Goal: Information Seeking & Learning: Learn about a topic

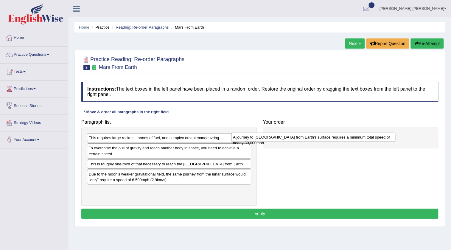
drag, startPoint x: 132, startPoint y: 180, endPoint x: 276, endPoint y: 138, distance: 150.2
click at [276, 138] on div "A journey to Mars from Earth's surface requires a minimum total speed of nearly…" at bounding box center [313, 136] width 164 height 9
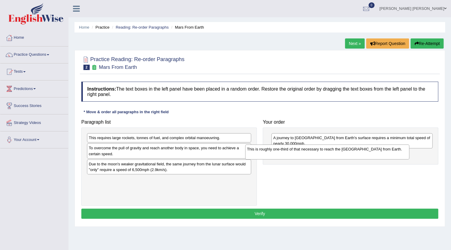
drag, startPoint x: 224, startPoint y: 169, endPoint x: 382, endPoint y: 155, distance: 158.8
click at [382, 155] on div "This is roughly one-third of that necessary to reach the International Space St…" at bounding box center [327, 151] width 164 height 15
click at [284, 159] on div "This is roughly one-third of that necessary to reach the International Space St…" at bounding box center [352, 156] width 161 height 15
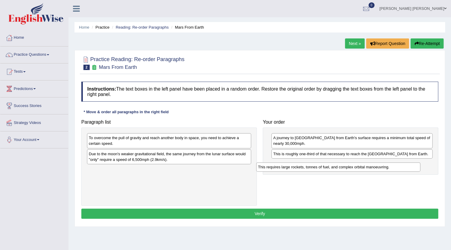
drag, startPoint x: 182, startPoint y: 138, endPoint x: 351, endPoint y: 167, distance: 171.6
click at [351, 167] on div "This requires large rockets, tonnes of fuel, and complex orbital manoeuvring." at bounding box center [338, 166] width 164 height 9
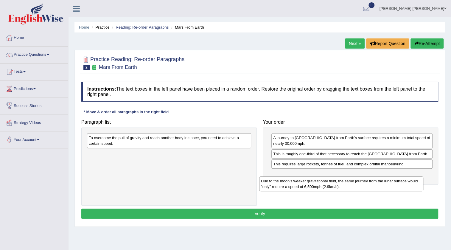
drag, startPoint x: 212, startPoint y: 161, endPoint x: 384, endPoint y: 188, distance: 174.2
click at [384, 188] on div "Due to the moon's weaker gravitational field, the same journey from the lunar s…" at bounding box center [341, 183] width 164 height 15
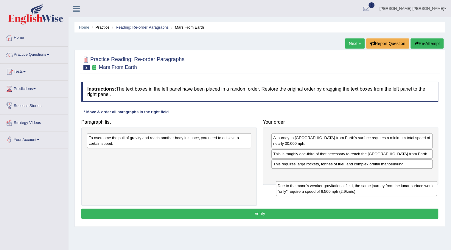
drag, startPoint x: 297, startPoint y: 180, endPoint x: 302, endPoint y: 187, distance: 7.7
click at [302, 187] on div "Due to the moon's weaker gravitational field, the same journey from the lunar s…" at bounding box center [356, 188] width 161 height 15
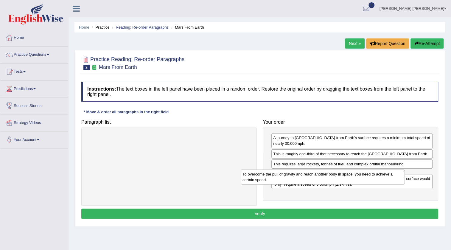
drag, startPoint x: 156, startPoint y: 139, endPoint x: 310, endPoint y: 175, distance: 157.9
click at [310, 175] on div "To overcome the pull of gravity and reach another body in space, you need to ac…" at bounding box center [323, 176] width 164 height 15
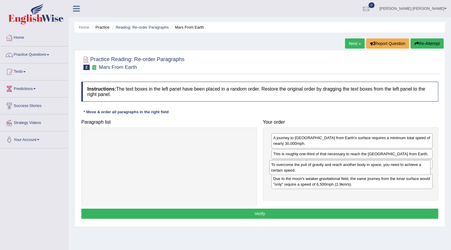
drag, startPoint x: 288, startPoint y: 185, endPoint x: 286, endPoint y: 170, distance: 15.0
click at [286, 170] on div "To overcome the pull of gravity and reach another body in space, you need to ac…" at bounding box center [349, 167] width 161 height 15
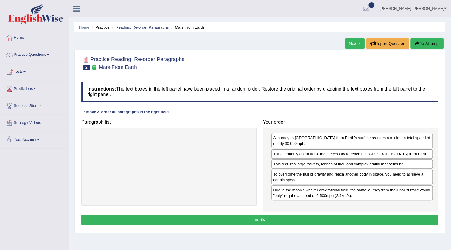
click at [287, 175] on div "To overcome the pull of gravity and reach another body in space, you need to ac…" at bounding box center [351, 176] width 161 height 15
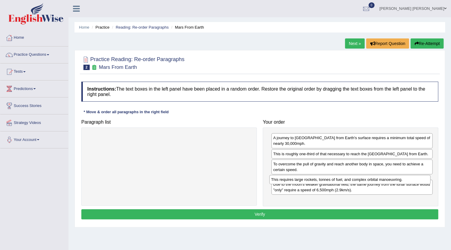
drag, startPoint x: 286, startPoint y: 171, endPoint x: 283, endPoint y: 181, distance: 10.3
click at [283, 181] on div "This requires large rockets, tonnes of fuel, and complex orbital manoeuvring." at bounding box center [349, 179] width 161 height 9
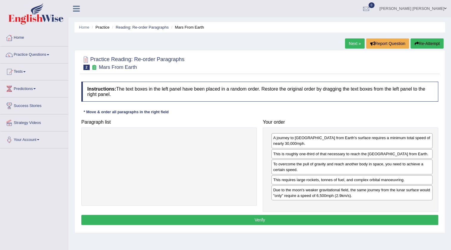
click at [216, 224] on button "Verify" at bounding box center [259, 220] width 357 height 10
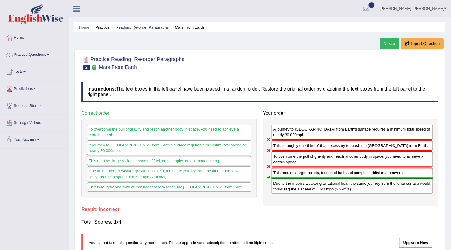
click at [388, 42] on link "Next »" at bounding box center [389, 43] width 20 height 10
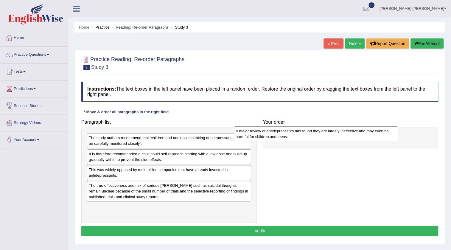
drag, startPoint x: 94, startPoint y: 174, endPoint x: 241, endPoint y: 135, distance: 151.7
click at [241, 135] on div "A major review of antidepressants has found they are largely ineffective and ma…" at bounding box center [316, 133] width 164 height 15
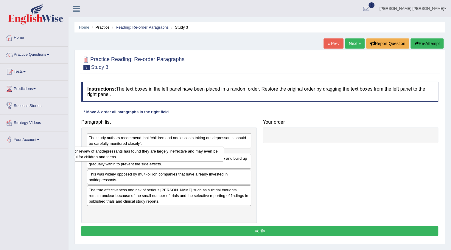
drag, startPoint x: 301, startPoint y: 138, endPoint x: 93, endPoint y: 151, distance: 208.8
click at [93, 151] on div "A major review of antidepressants has found they are largely ineffective and ma…" at bounding box center [143, 153] width 161 height 15
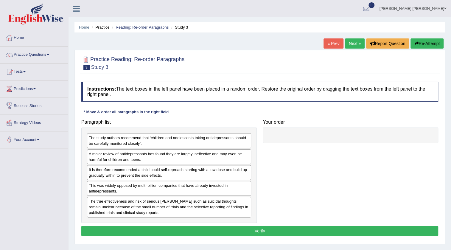
click at [110, 142] on div "The study authors recommend that ‘children and adolescents taking antidepressan…" at bounding box center [169, 140] width 164 height 15
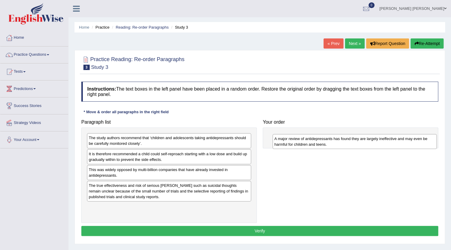
drag, startPoint x: 132, startPoint y: 159, endPoint x: 318, endPoint y: 144, distance: 186.1
click at [318, 144] on div "A major review of antidepressants has found they are largely ineffective and ma…" at bounding box center [354, 141] width 164 height 15
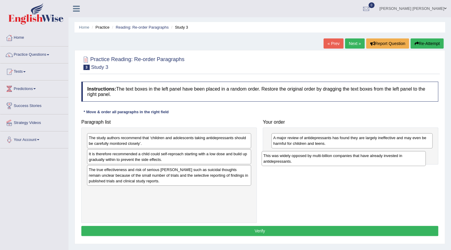
drag, startPoint x: 171, startPoint y: 176, endPoint x: 345, endPoint y: 163, distance: 174.7
click at [345, 163] on div "This was widely opposed by multi-billion companies that have already invested i…" at bounding box center [343, 158] width 164 height 15
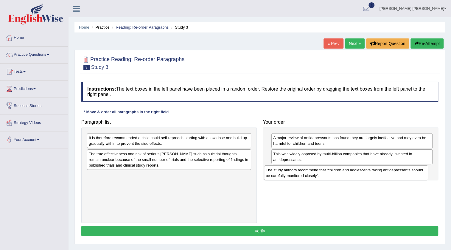
drag, startPoint x: 193, startPoint y: 145, endPoint x: 369, endPoint y: 177, distance: 179.7
click at [369, 177] on div "The study authors recommend that ‘children and adolescents taking antidepressan…" at bounding box center [346, 172] width 164 height 15
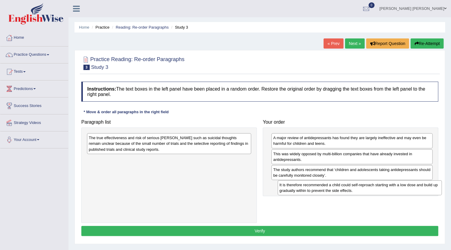
drag, startPoint x: 191, startPoint y: 147, endPoint x: 382, endPoint y: 194, distance: 196.3
click at [382, 194] on div "It is therefore recommended a child could self-reproach starting with a low dos…" at bounding box center [359, 187] width 164 height 15
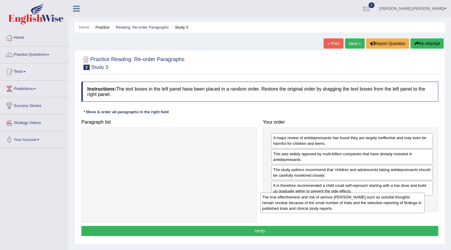
drag, startPoint x: 164, startPoint y: 144, endPoint x: 337, endPoint y: 203, distance: 183.1
click at [337, 203] on div "The true effectiveness and risk of serious harms such as suicidal thoughts rema…" at bounding box center [342, 202] width 164 height 21
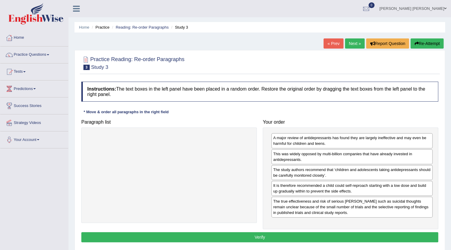
click at [309, 232] on button "Verify" at bounding box center [259, 237] width 357 height 10
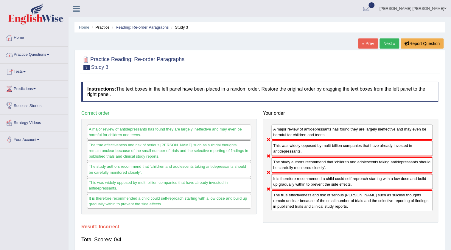
click at [392, 41] on link "Next »" at bounding box center [389, 43] width 20 height 10
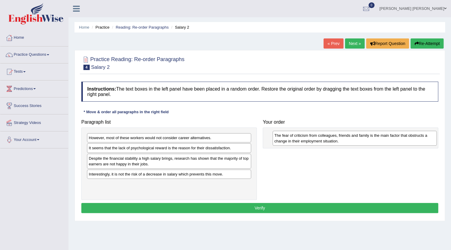
drag, startPoint x: 114, startPoint y: 140, endPoint x: 299, endPoint y: 137, distance: 185.5
click at [299, 137] on div "The fear of criticism from colleagues, friends and family is the main factor th…" at bounding box center [354, 138] width 164 height 15
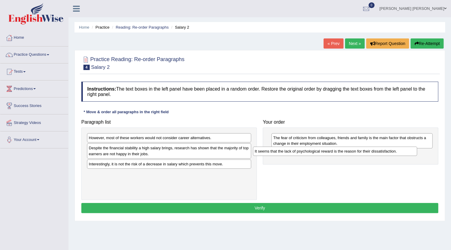
drag, startPoint x: 133, startPoint y: 148, endPoint x: 299, endPoint y: 151, distance: 165.9
click at [299, 151] on div "It seems that the lack of psychological reward is the reason for their dissatis…" at bounding box center [335, 150] width 164 height 9
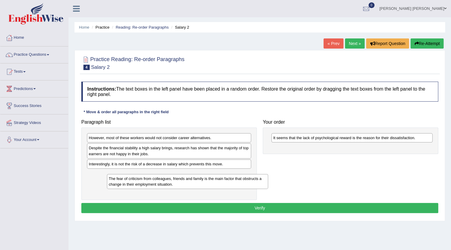
drag, startPoint x: 375, startPoint y: 139, endPoint x: 211, endPoint y: 179, distance: 169.2
click at [211, 179] on div "The fear of criticism from colleagues, friends and family is the main factor th…" at bounding box center [187, 181] width 161 height 15
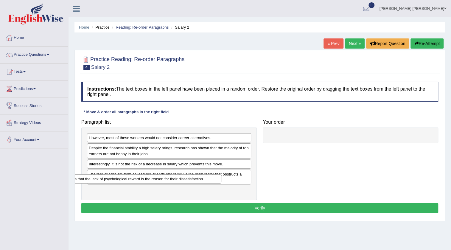
drag, startPoint x: 322, startPoint y: 139, endPoint x: 102, endPoint y: 180, distance: 223.8
click at [102, 180] on div "It seems that the lack of psychological reward is the reason for their dissatis…" at bounding box center [140, 178] width 161 height 9
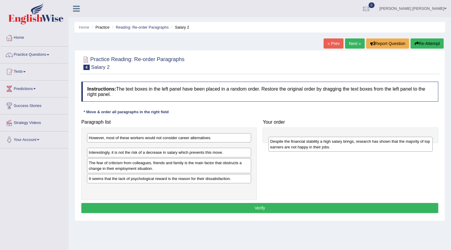
drag, startPoint x: 124, startPoint y: 153, endPoint x: 306, endPoint y: 146, distance: 181.4
click at [306, 146] on div "Despite the financial stability a high salary brings, research has shown that t…" at bounding box center [350, 144] width 164 height 15
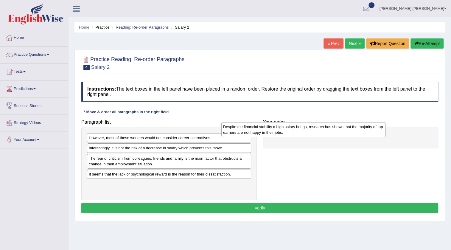
drag, startPoint x: 176, startPoint y: 152, endPoint x: 311, endPoint y: 131, distance: 135.9
click at [311, 131] on div "Despite the financial stability a high salary brings, research has shown that t…" at bounding box center [303, 129] width 164 height 15
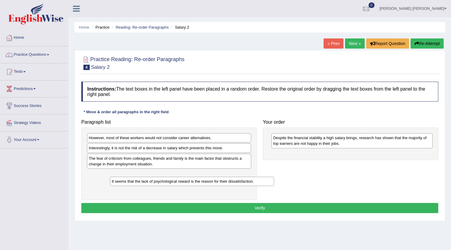
drag, startPoint x: 190, startPoint y: 175, endPoint x: 213, endPoint y: 182, distance: 24.1
click at [213, 182] on div "It seems that the lack of psychological reward is the reason for their dissatis…" at bounding box center [192, 181] width 164 height 9
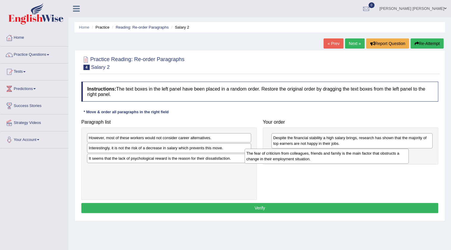
drag, startPoint x: 195, startPoint y: 159, endPoint x: 353, endPoint y: 155, distance: 157.6
click at [353, 155] on div "The fear of criticism from colleagues, friends and family is the main factor th…" at bounding box center [326, 156] width 164 height 15
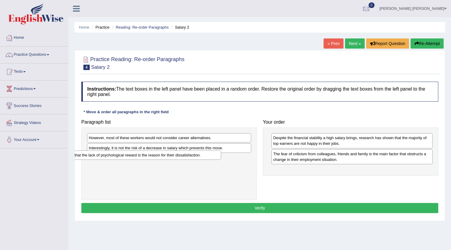
drag, startPoint x: 179, startPoint y: 161, endPoint x: 149, endPoint y: 158, distance: 30.2
click at [149, 158] on div "It seems that the lack of psychological reward is the reason for their dissatis…" at bounding box center [139, 154] width 164 height 9
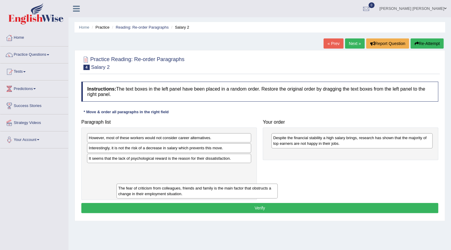
drag, startPoint x: 291, startPoint y: 163, endPoint x: 141, endPoint y: 181, distance: 150.6
click at [140, 194] on div "The fear of criticism from colleagues, friends and family is the main factor th…" at bounding box center [196, 190] width 161 height 15
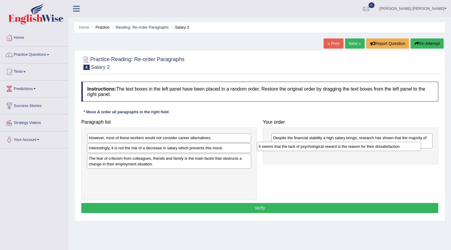
drag, startPoint x: 156, startPoint y: 157, endPoint x: 325, endPoint y: 146, distance: 170.1
click at [325, 146] on div "It seems that the lack of psychological reward is the reason for their dissatis…" at bounding box center [339, 146] width 164 height 9
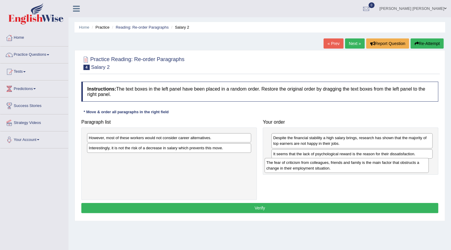
drag, startPoint x: 201, startPoint y: 163, endPoint x: 378, endPoint y: 168, distance: 177.5
click at [378, 168] on div "The fear of criticism from colleagues, friends and family is the main factor th…" at bounding box center [346, 165] width 164 height 15
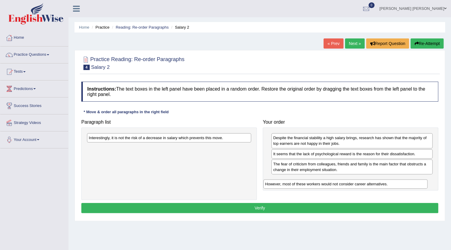
drag, startPoint x: 202, startPoint y: 137, endPoint x: 378, endPoint y: 182, distance: 182.4
click at [378, 182] on div "However, most of these workers would not consider career alternatives." at bounding box center [345, 183] width 164 height 9
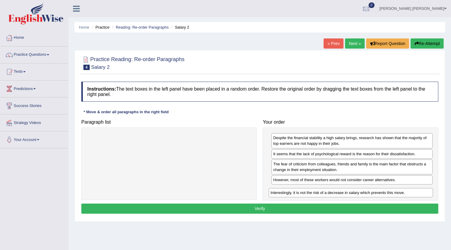
drag, startPoint x: 210, startPoint y: 138, endPoint x: 390, endPoint y: 193, distance: 188.0
click at [391, 193] on div "Interestingly, it is not the risk of a decrease in salary which prevents this m…" at bounding box center [351, 192] width 164 height 9
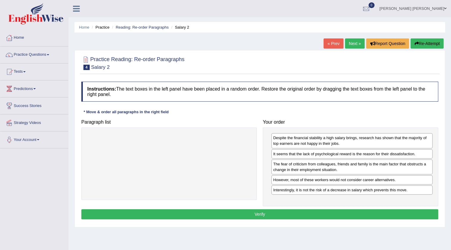
click at [353, 210] on button "Verify" at bounding box center [259, 214] width 357 height 10
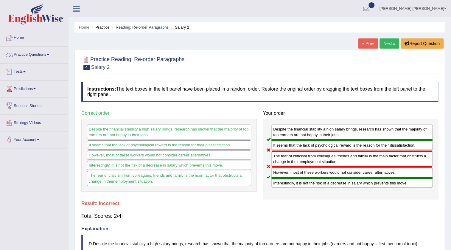
click at [46, 57] on link "Practice Questions" at bounding box center [34, 53] width 68 height 15
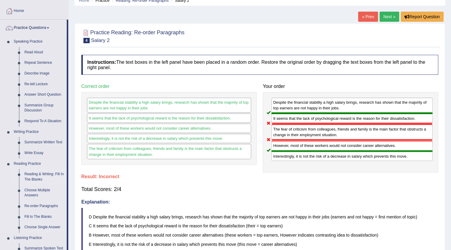
scroll to position [27, 0]
click at [42, 217] on link "Fill In The Blanks" at bounding box center [44, 216] width 45 height 11
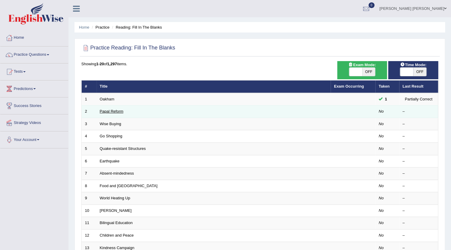
click at [109, 113] on link "Papal Reform" at bounding box center [112, 111] width 24 height 4
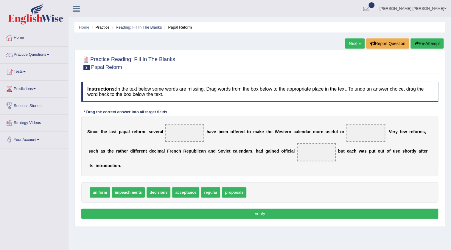
click at [49, 54] on span at bounding box center [48, 54] width 2 height 1
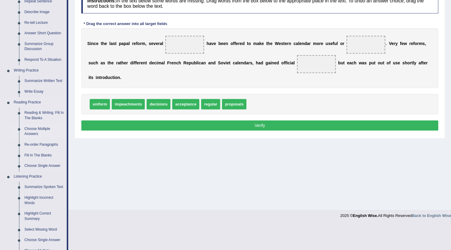
scroll to position [108, 0]
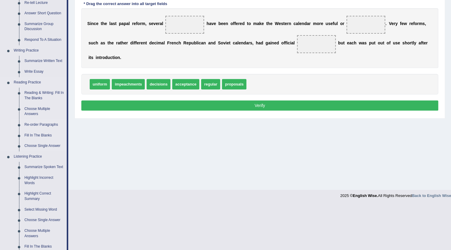
click at [38, 122] on link "Re-order Paragraphs" at bounding box center [44, 124] width 45 height 11
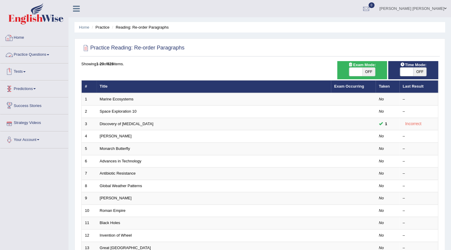
click at [35, 55] on link "Practice Questions" at bounding box center [34, 53] width 68 height 15
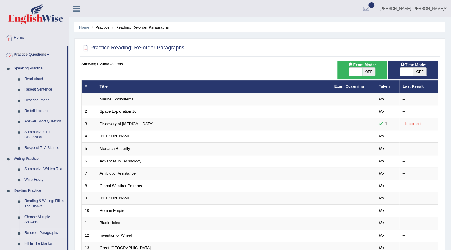
click at [144, 44] on h2 "Practice Reading: Re-order Paragraphs" at bounding box center [132, 47] width 103 height 9
